Goal: Find specific page/section: Find specific page/section

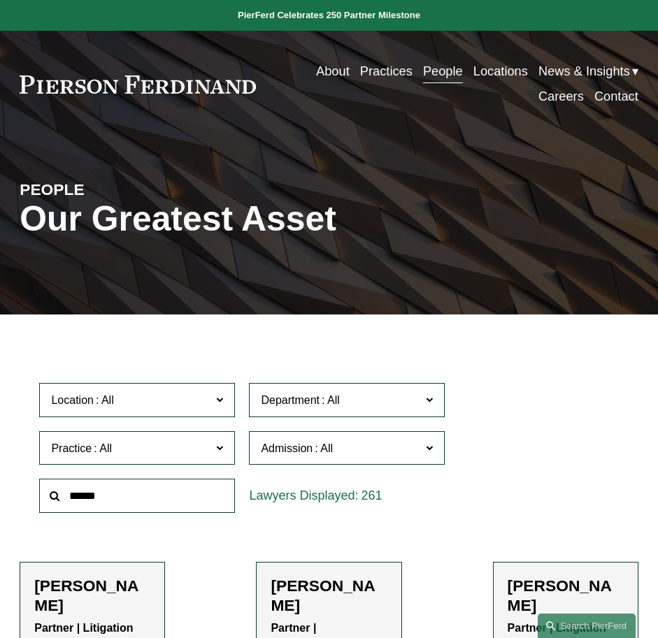
click at [108, 503] on input "text" at bounding box center [137, 496] width 196 height 34
type input "*********"
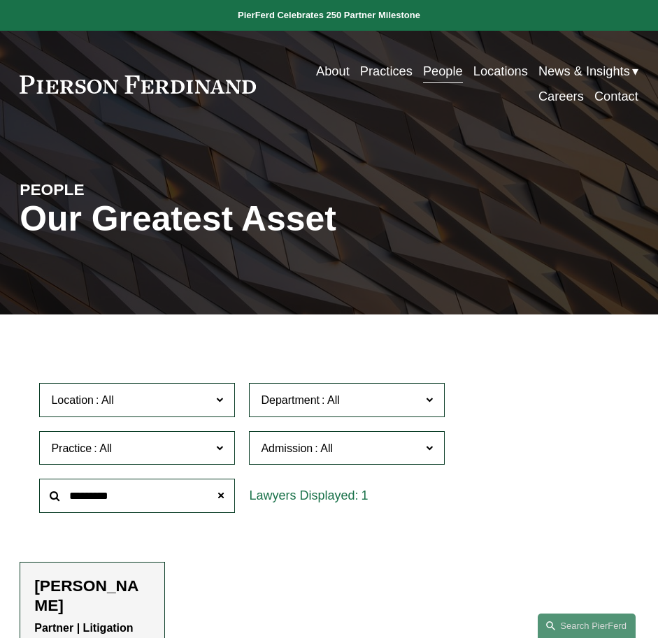
scroll to position [210, 0]
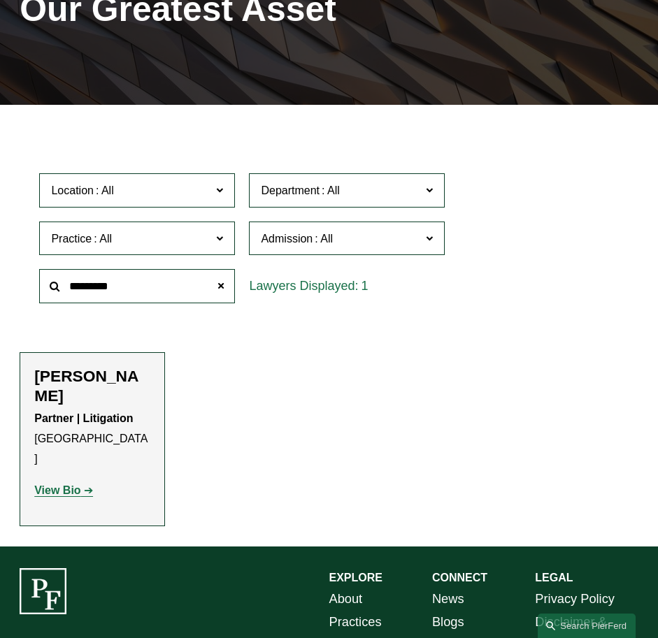
click at [83, 384] on h2 "[PERSON_NAME]" at bounding box center [92, 386] width 116 height 38
click at [65, 484] on strong "View Bio" at bounding box center [57, 490] width 46 height 12
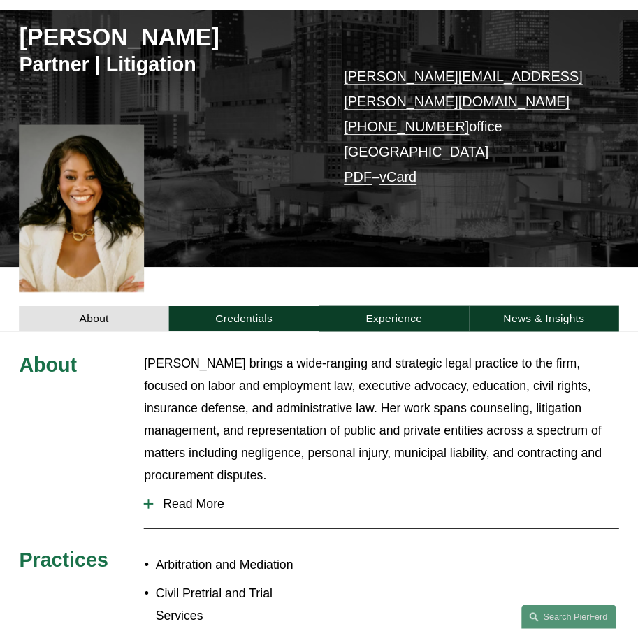
scroll to position [210, 0]
